Goal: Find specific page/section: Find specific page/section

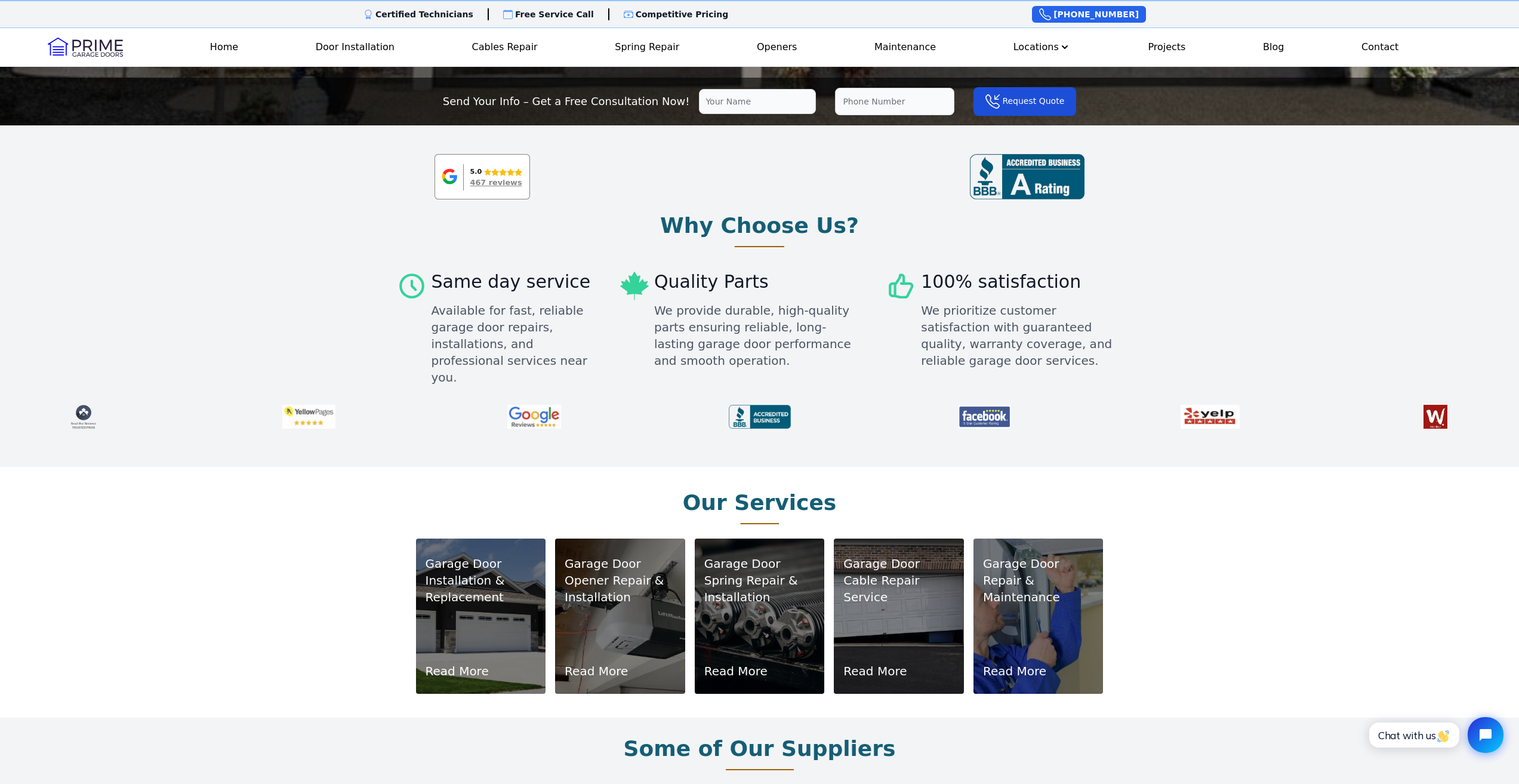
scroll to position [60, 0]
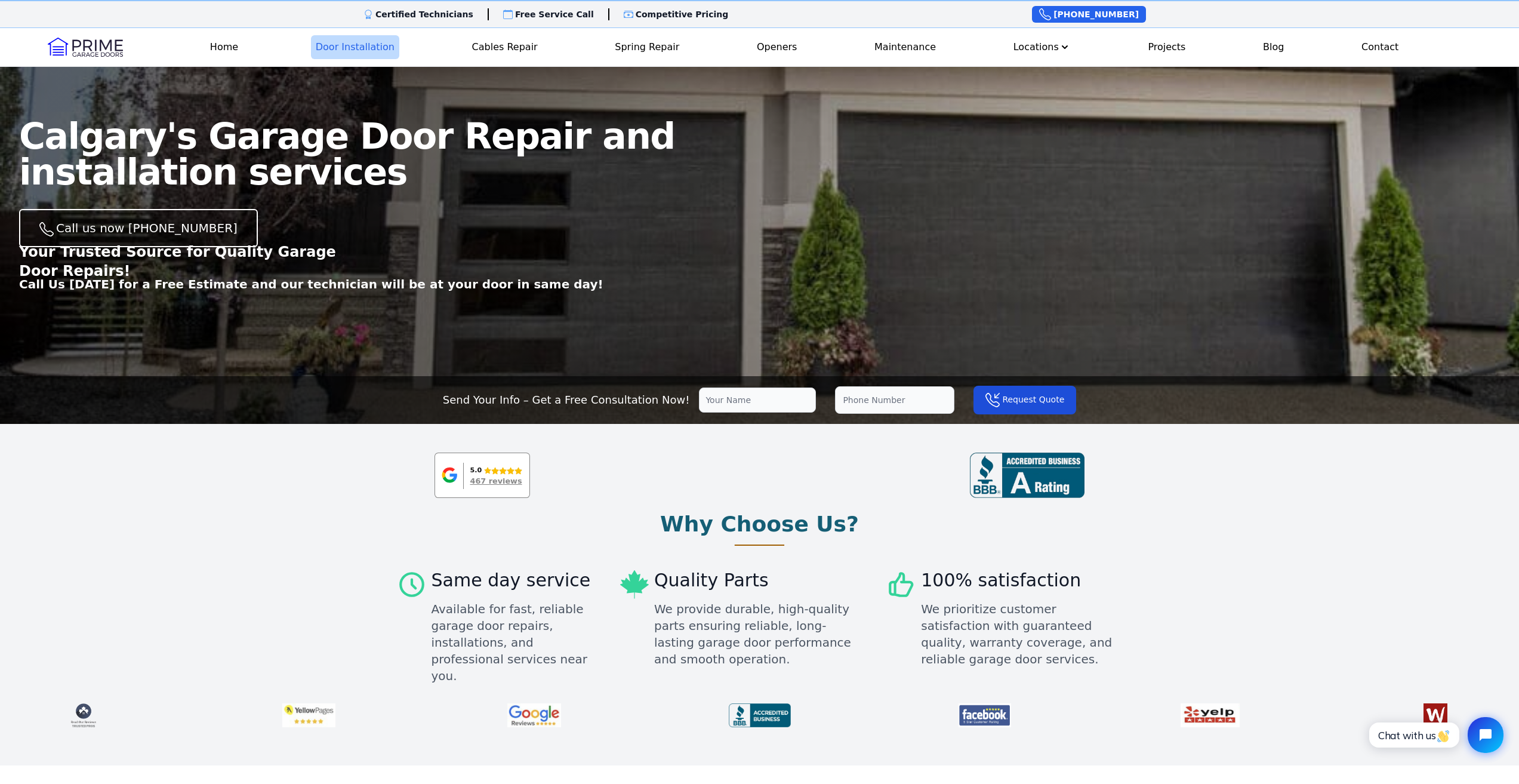
click at [352, 46] on link "Door Installation" at bounding box center [355, 47] width 88 height 24
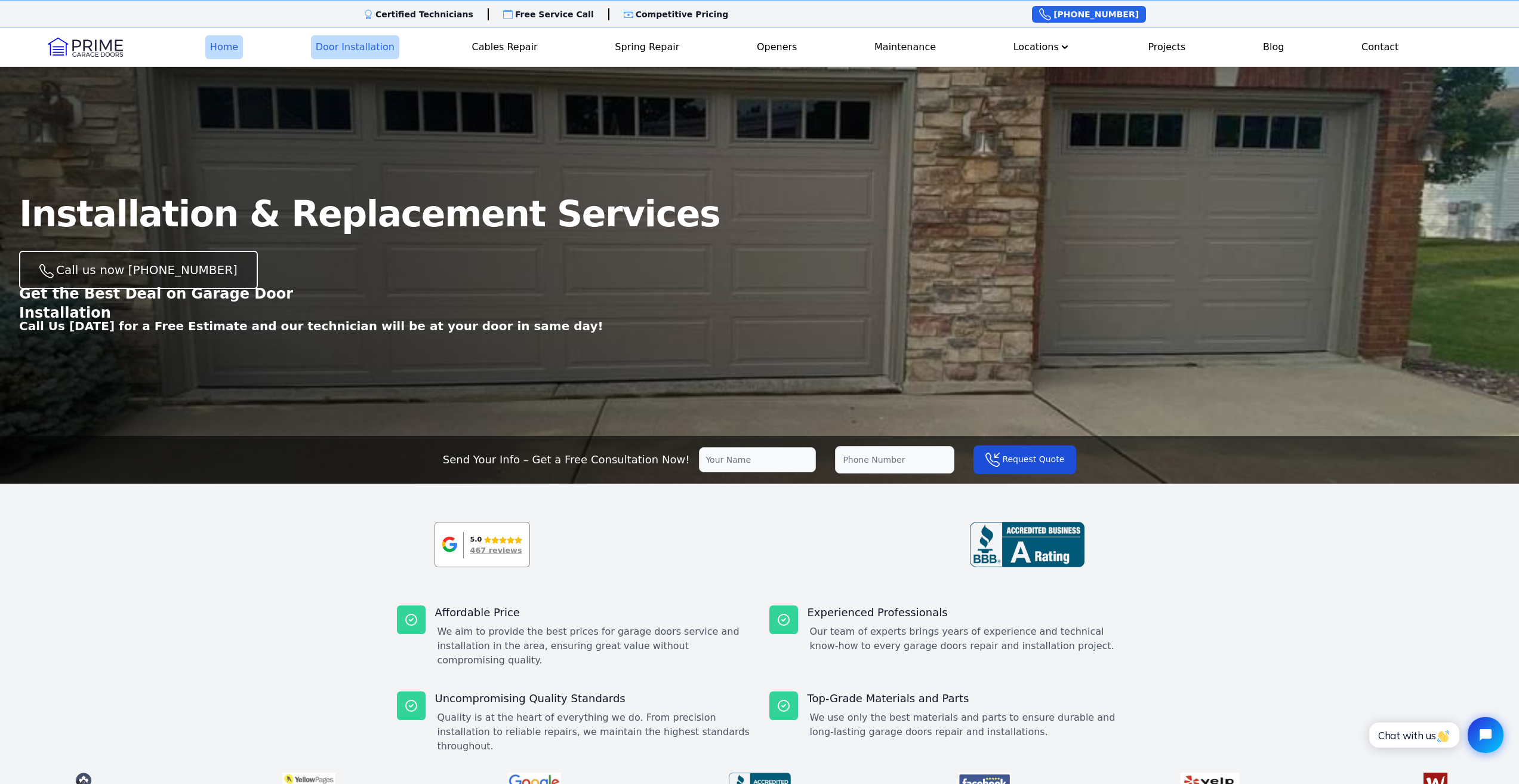
click at [225, 49] on link "Home" at bounding box center [224, 47] width 38 height 24
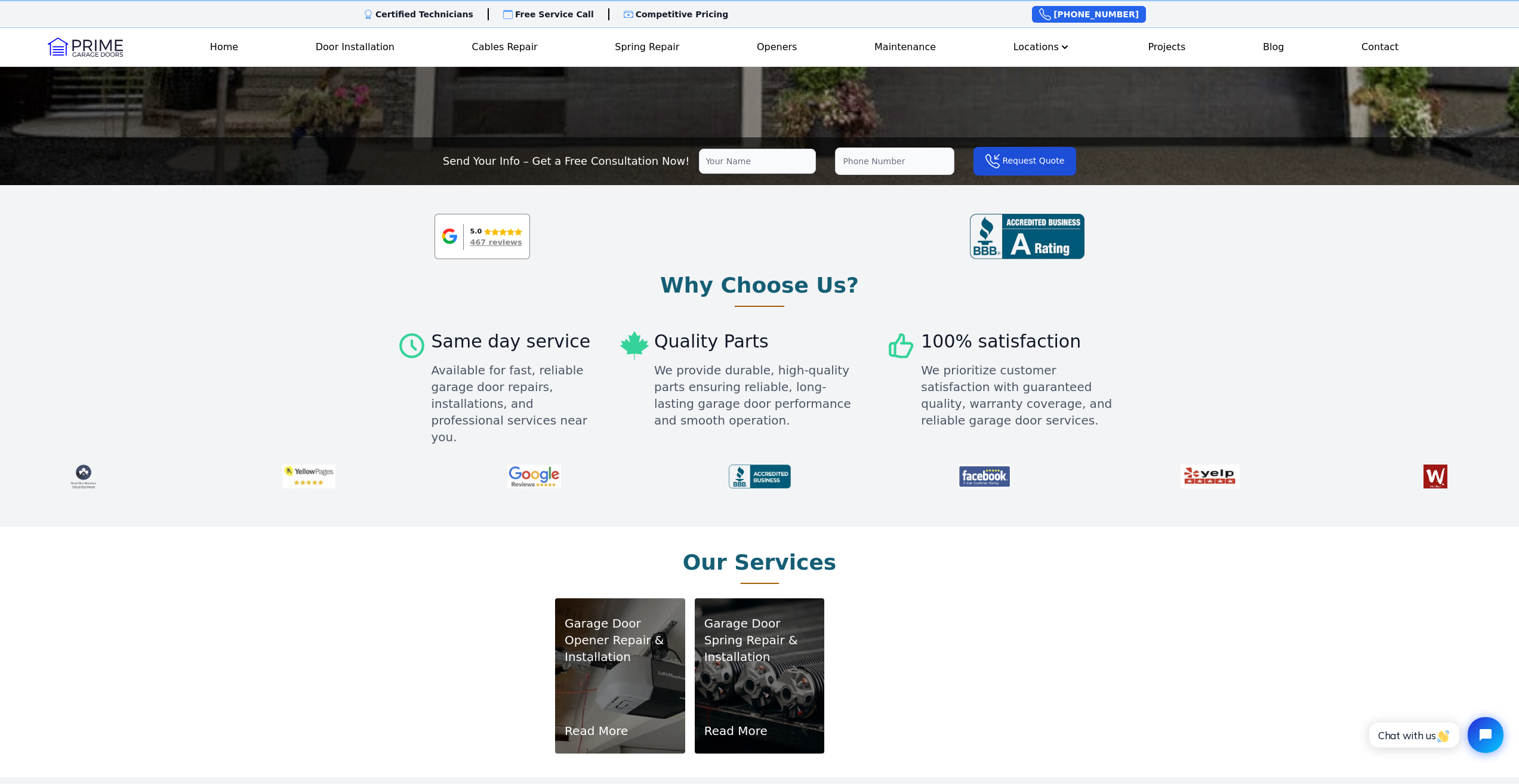
scroll to position [597, 0]
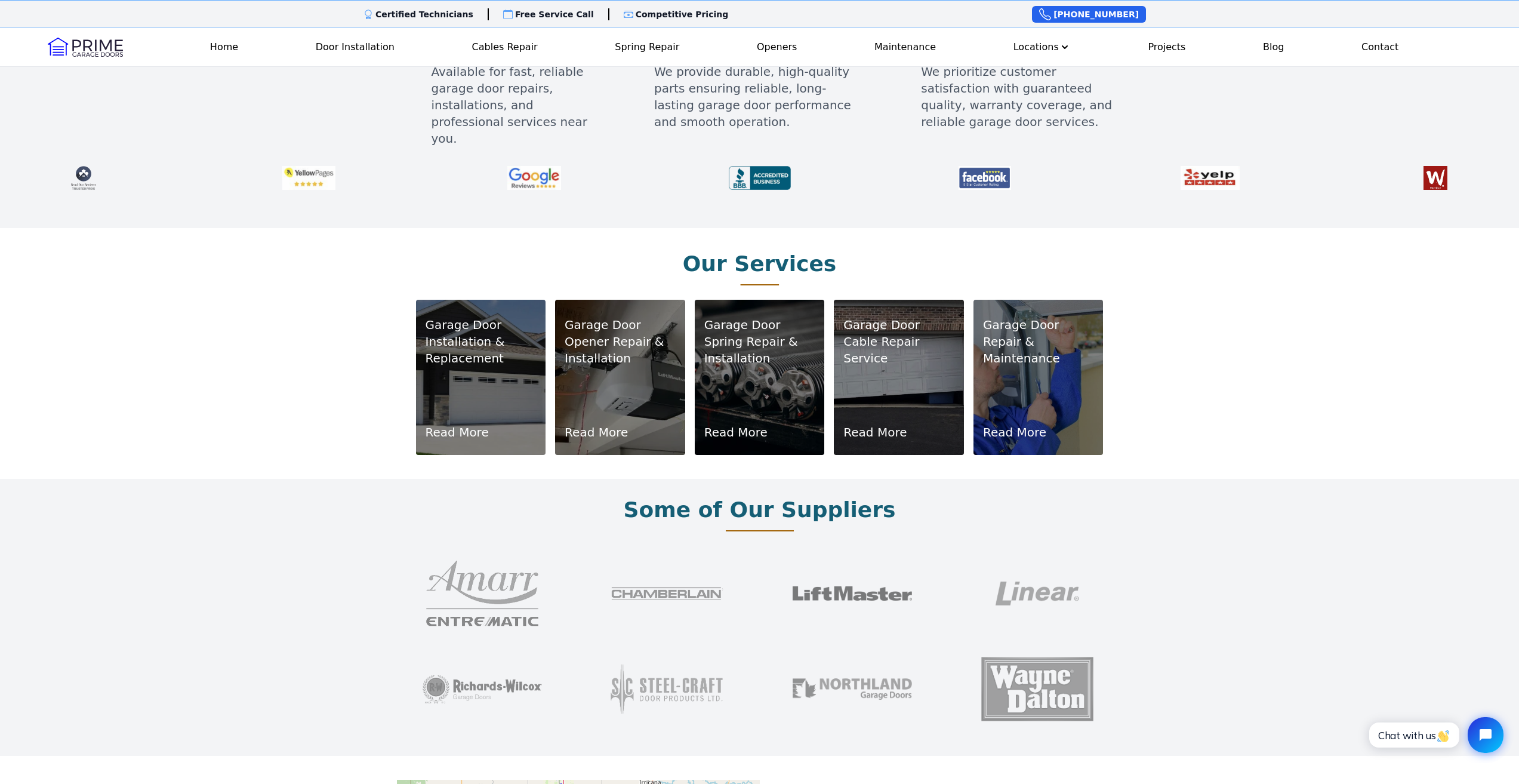
click at [453, 382] on div "Garage Door Installation & Replacement Read More" at bounding box center [481, 377] width 111 height 127
click at [466, 337] on p "Installation & Replacement" at bounding box center [481, 350] width 111 height 34
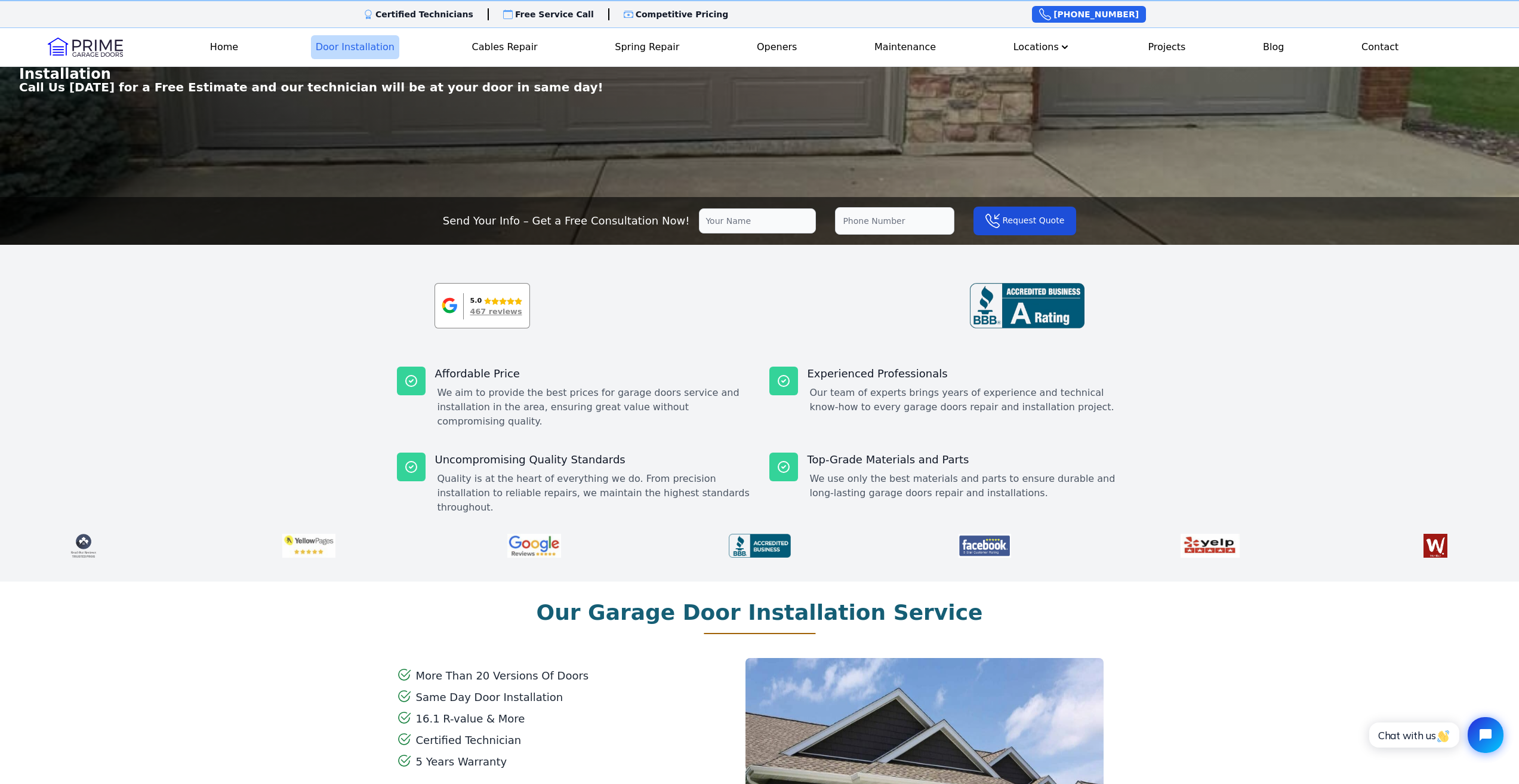
scroll to position [119, 0]
